Goal: Task Accomplishment & Management: Manage account settings

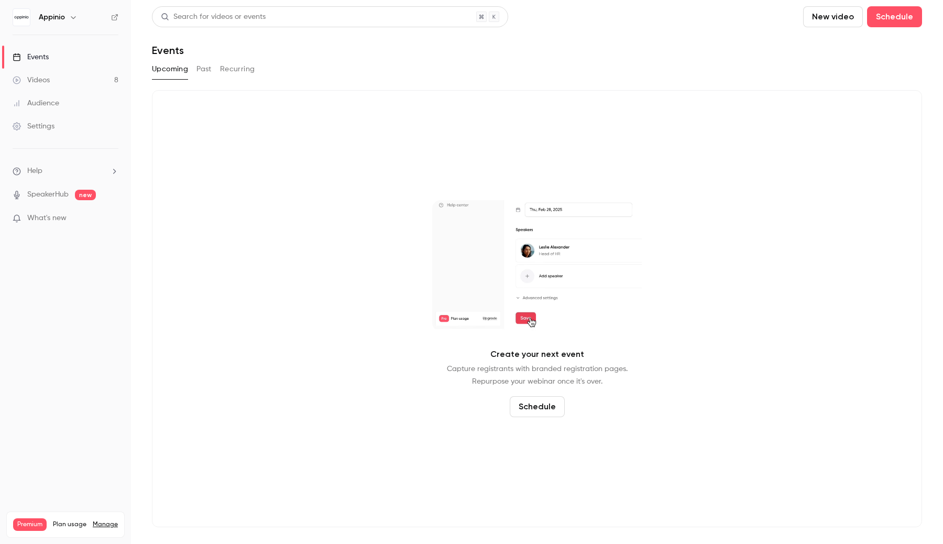
click at [70, 14] on icon "button" at bounding box center [73, 17] width 8 height 8
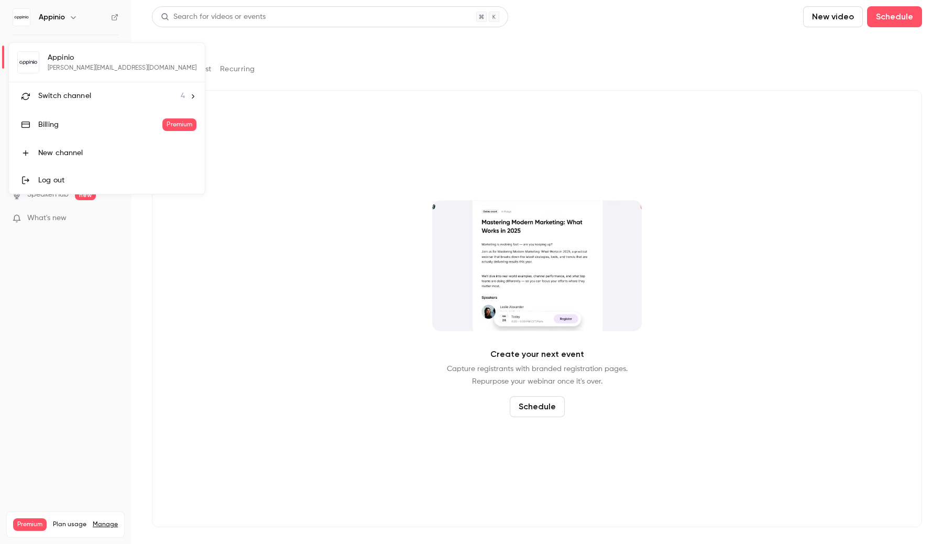
click at [73, 85] on li "Switch channel 4" at bounding box center [107, 96] width 196 height 28
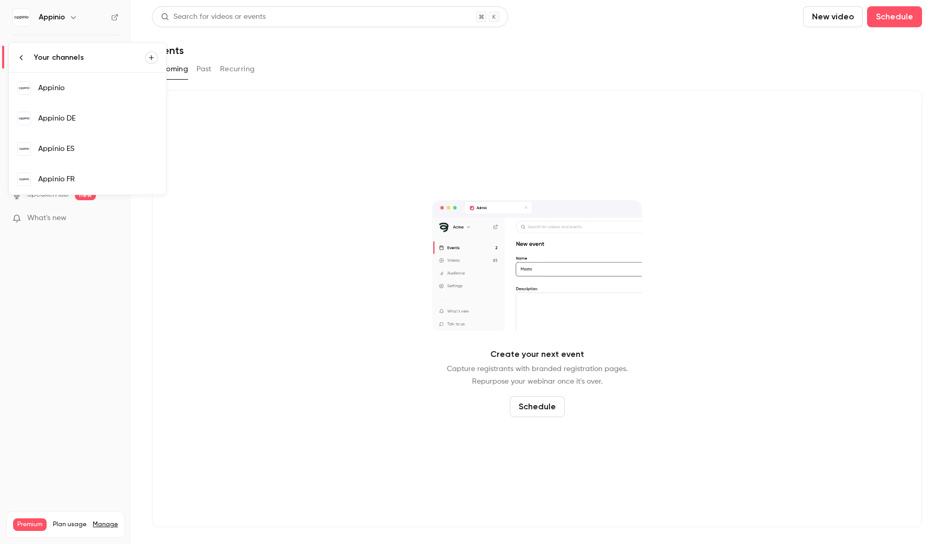
click at [64, 89] on div "Appinio" at bounding box center [97, 88] width 119 height 10
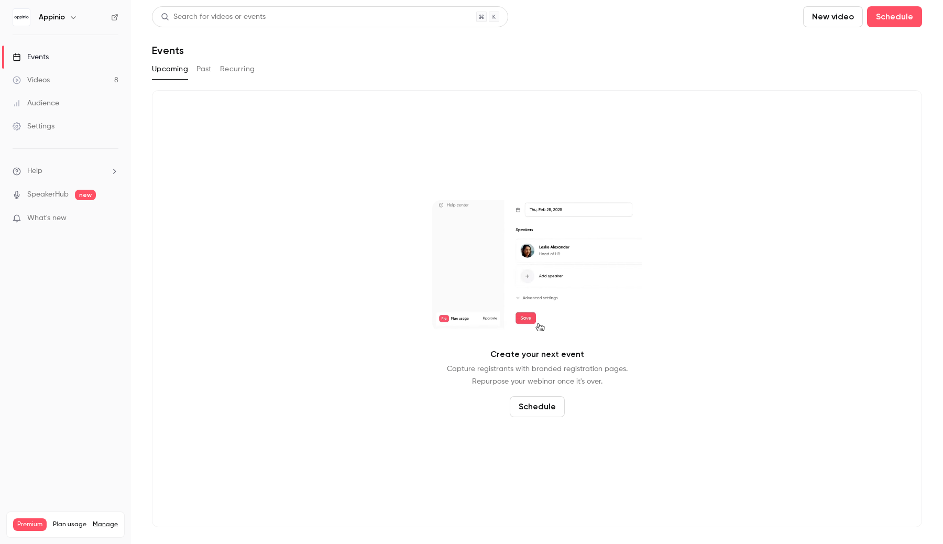
click at [72, 13] on icon "button" at bounding box center [73, 17] width 8 height 8
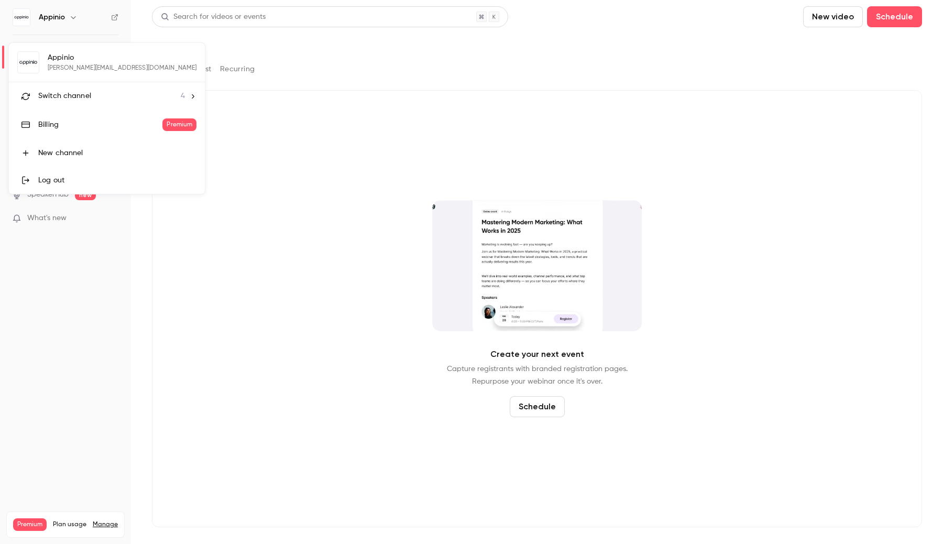
click at [72, 92] on span "Switch channel" at bounding box center [64, 96] width 53 height 11
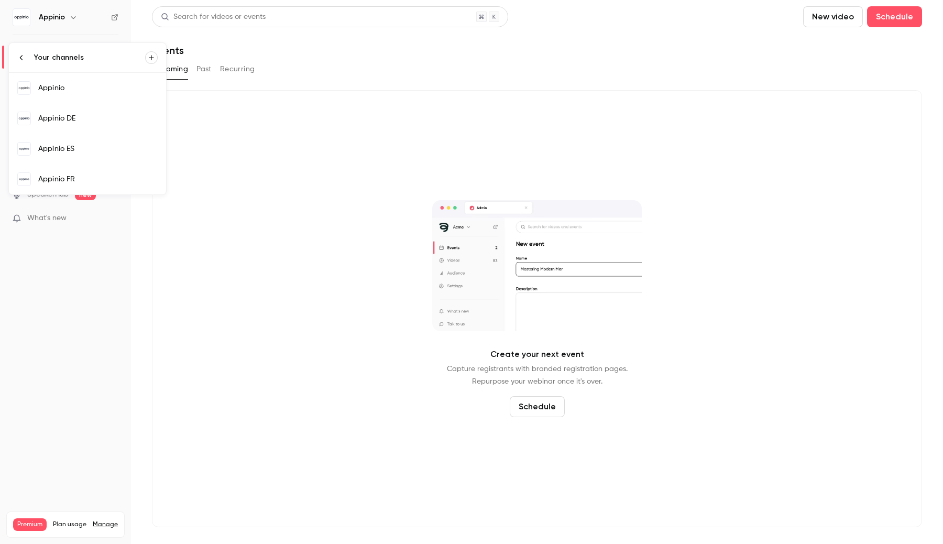
click at [60, 119] on div "Appinio DE" at bounding box center [97, 118] width 119 height 10
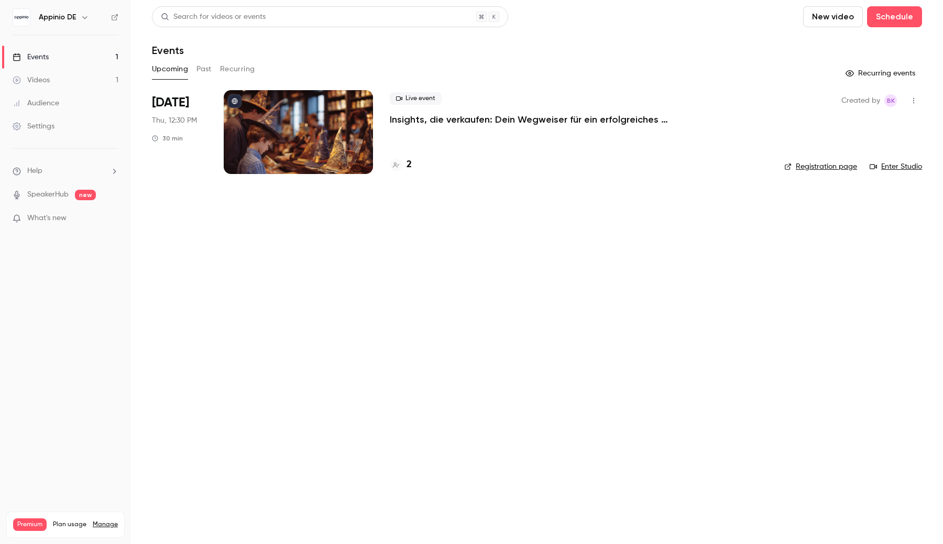
click at [77, 59] on link "Events 1" at bounding box center [65, 57] width 131 height 23
click at [280, 150] on div at bounding box center [298, 132] width 149 height 84
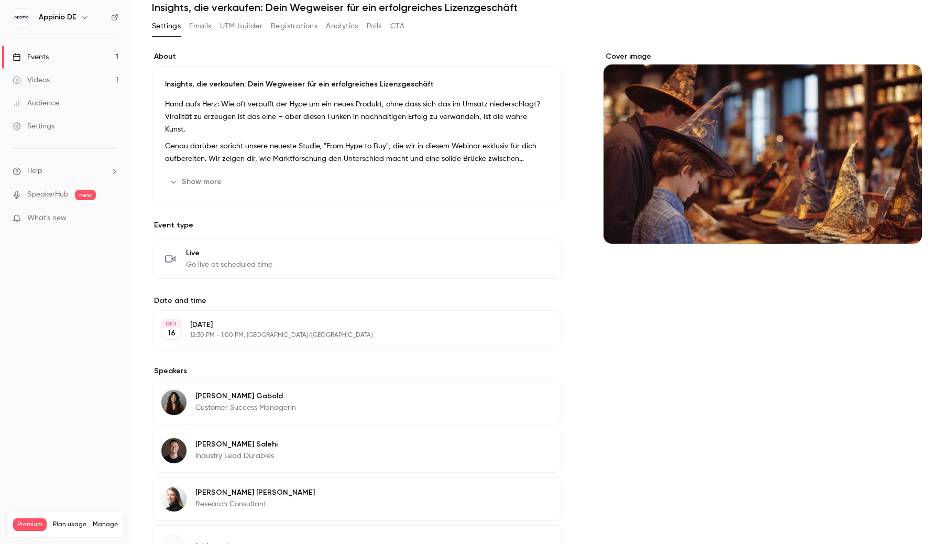
scroll to position [78, 0]
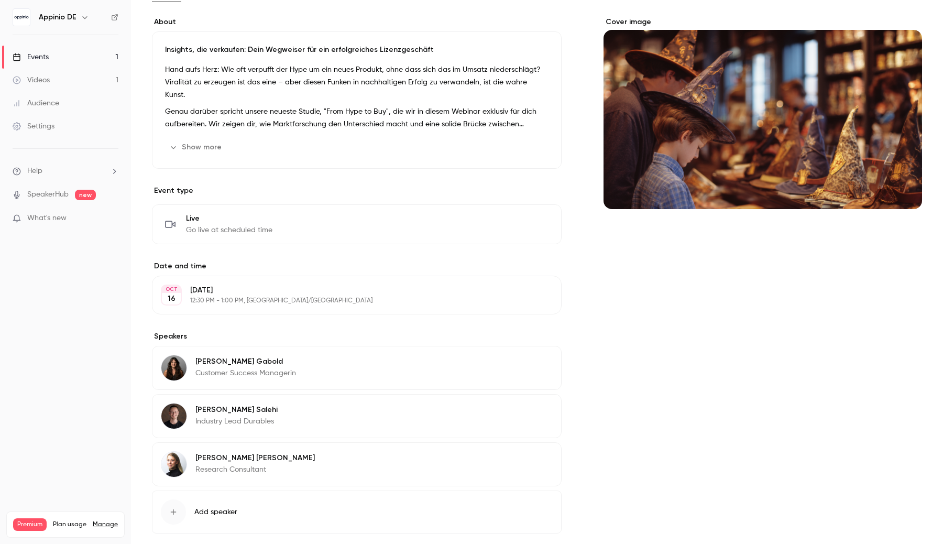
click at [519, 233] on button "Edit" at bounding box center [529, 224] width 38 height 17
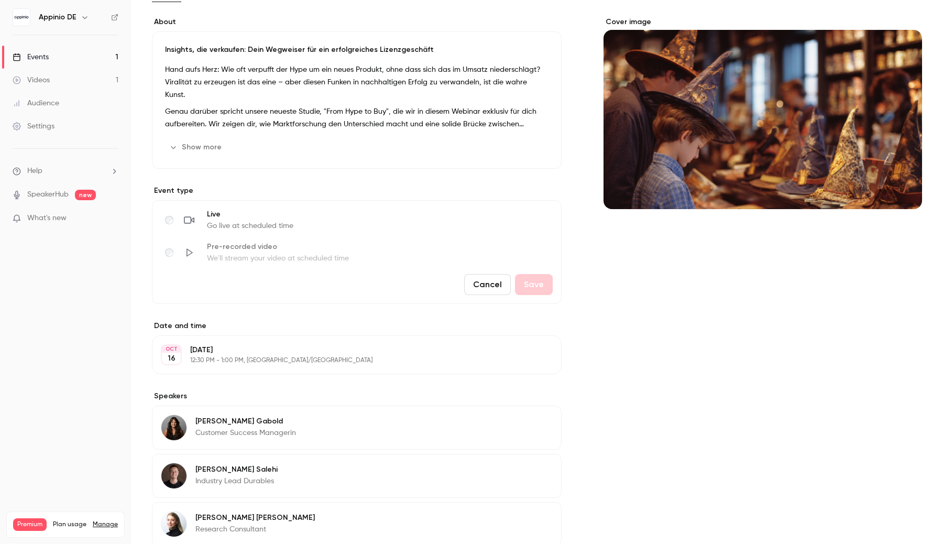
click at [484, 293] on button "Cancel" at bounding box center [487, 284] width 47 height 21
